Goal: Task Accomplishment & Management: Manage account settings

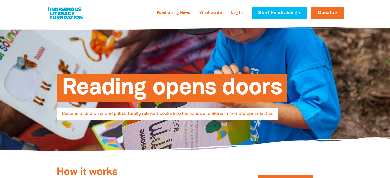
select select "AU"
click at [237, 12] on link "Log In" at bounding box center [237, 13] width 18 height 8
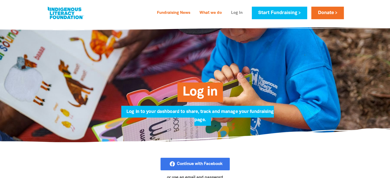
click at [231, 12] on link "Log In" at bounding box center [237, 13] width 18 height 8
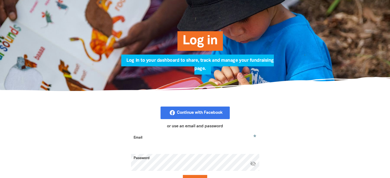
scroll to position [103, 0]
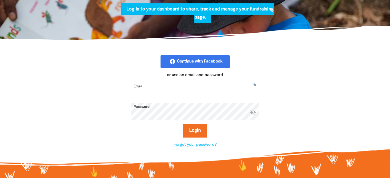
click at [157, 87] on input "Email" at bounding box center [195, 90] width 128 height 16
type input "bookclub.melbourne.italia@gmail.com"
click at [254, 112] on icon "visibility_off" at bounding box center [253, 113] width 6 height 6
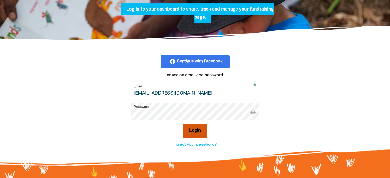
click at [195, 131] on button "Login" at bounding box center [195, 131] width 24 height 14
click at [190, 130] on button "Login" at bounding box center [195, 131] width 24 height 14
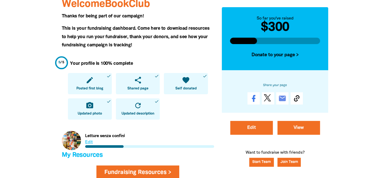
scroll to position [87, 0]
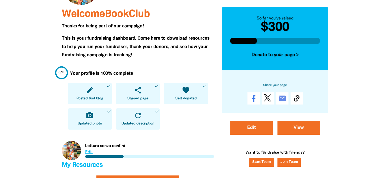
click at [138, 94] on icon "share" at bounding box center [138, 90] width 8 height 8
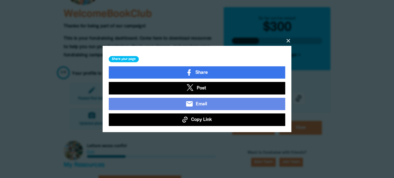
click at [288, 40] on icon "close" at bounding box center [288, 41] width 6 height 6
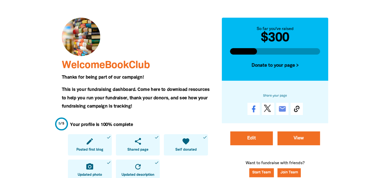
scroll to position [0, 0]
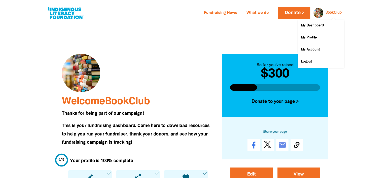
click at [336, 12] on link "BookClub" at bounding box center [334, 13] width 16 height 4
